Goal: Navigation & Orientation: Find specific page/section

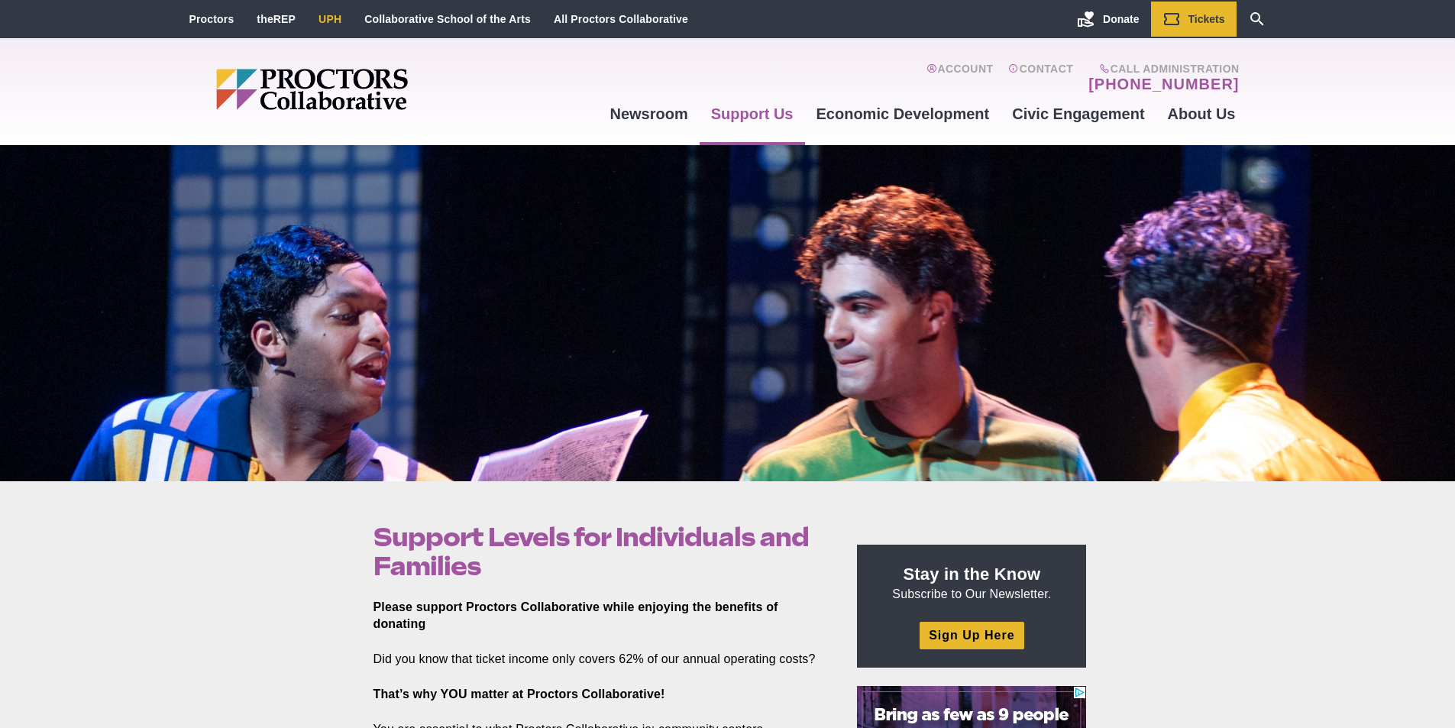
click at [328, 16] on link "UPH" at bounding box center [330, 19] width 23 height 12
click at [327, 19] on link "UPH" at bounding box center [330, 19] width 23 height 12
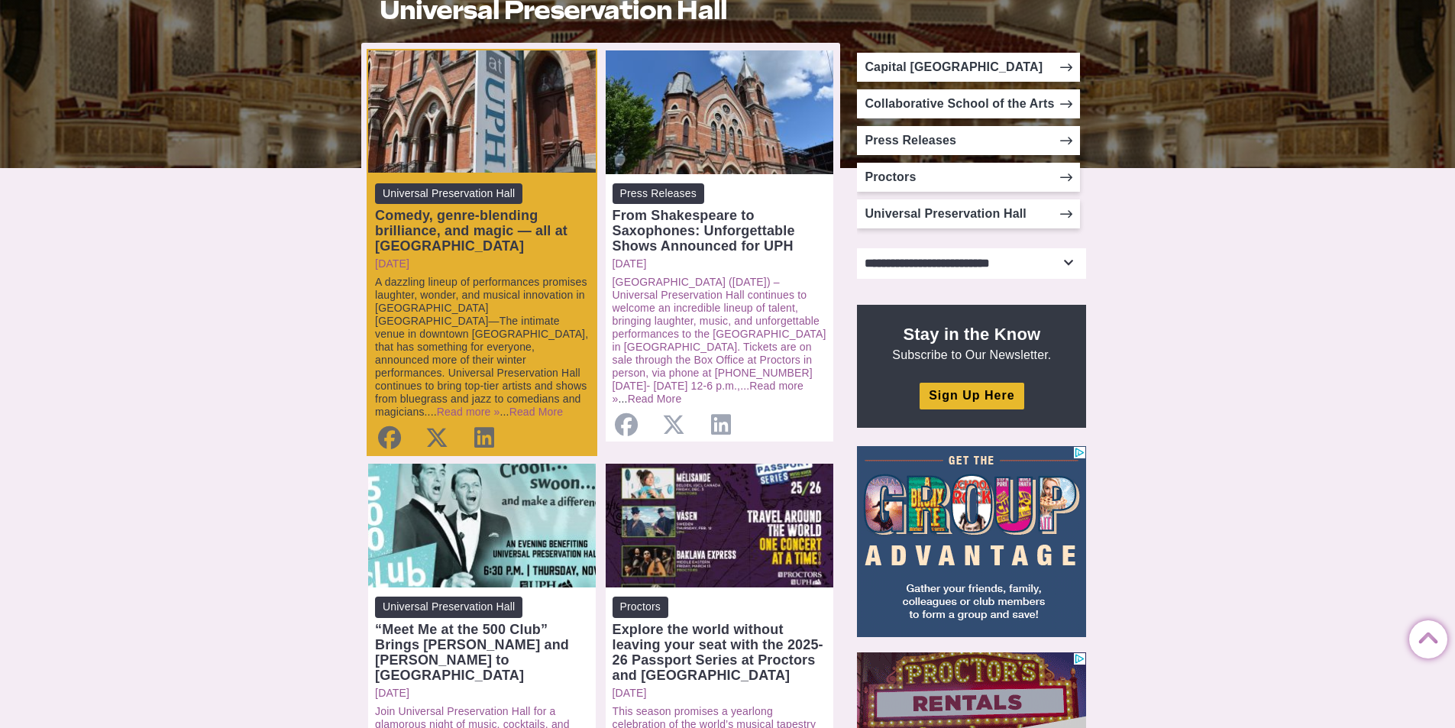
scroll to position [153, 0]
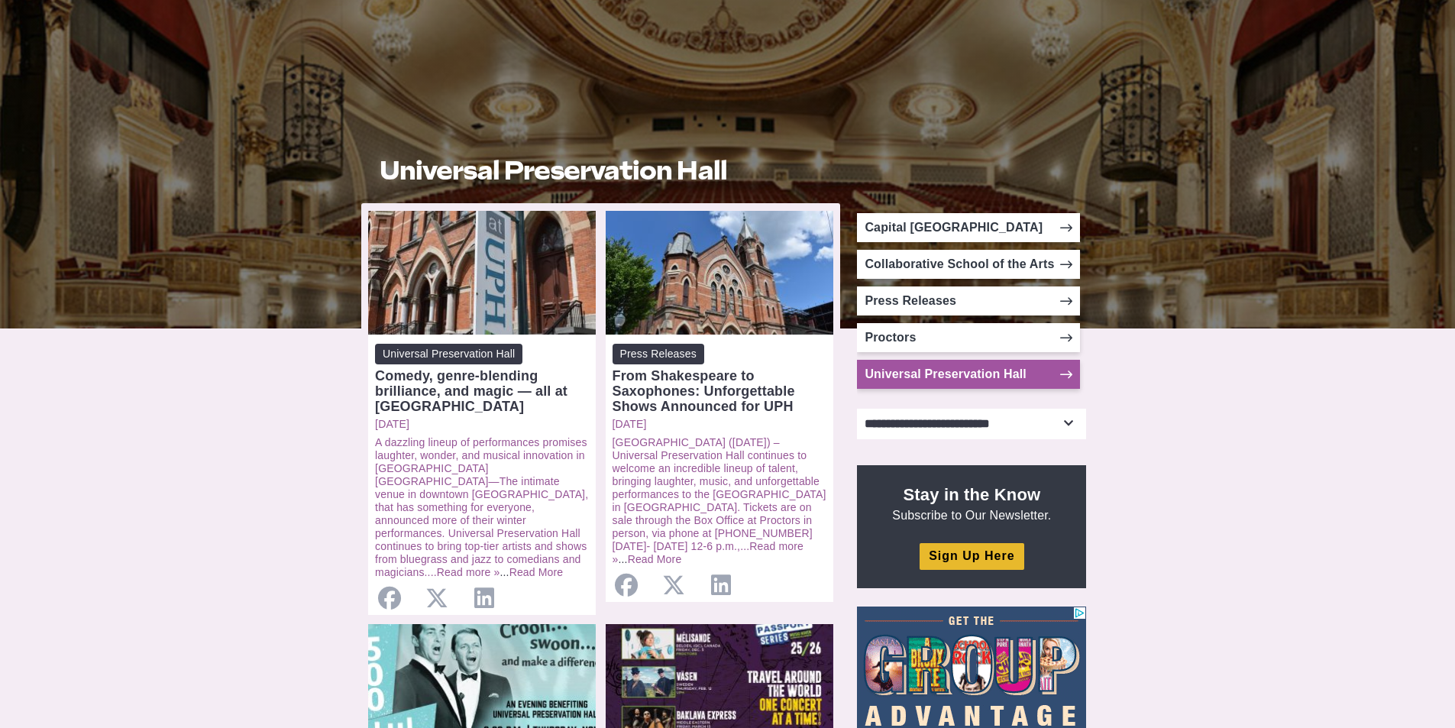
click at [1052, 369] on link "Universal Preservation Hall" at bounding box center [968, 374] width 223 height 29
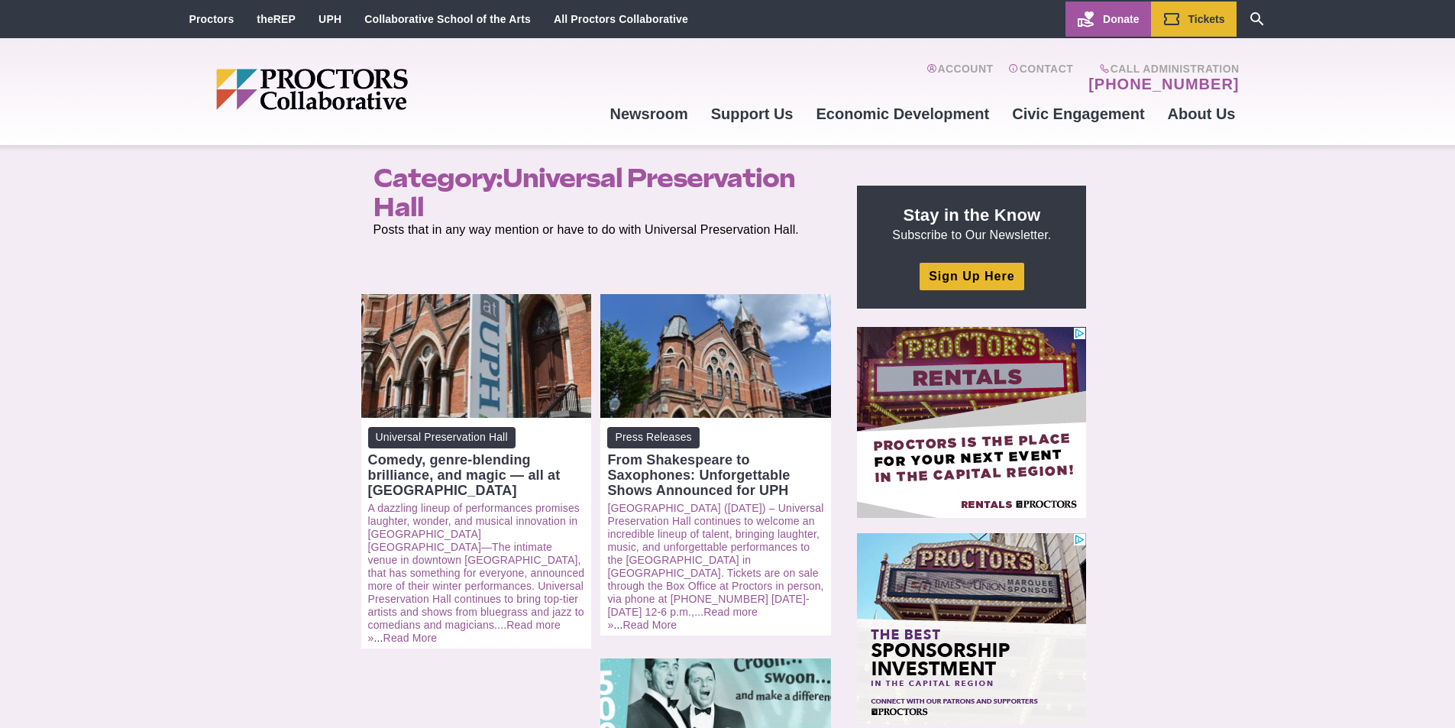
click at [1120, 16] on span "Donate" at bounding box center [1121, 19] width 36 height 12
